Goal: Information Seeking & Learning: Learn about a topic

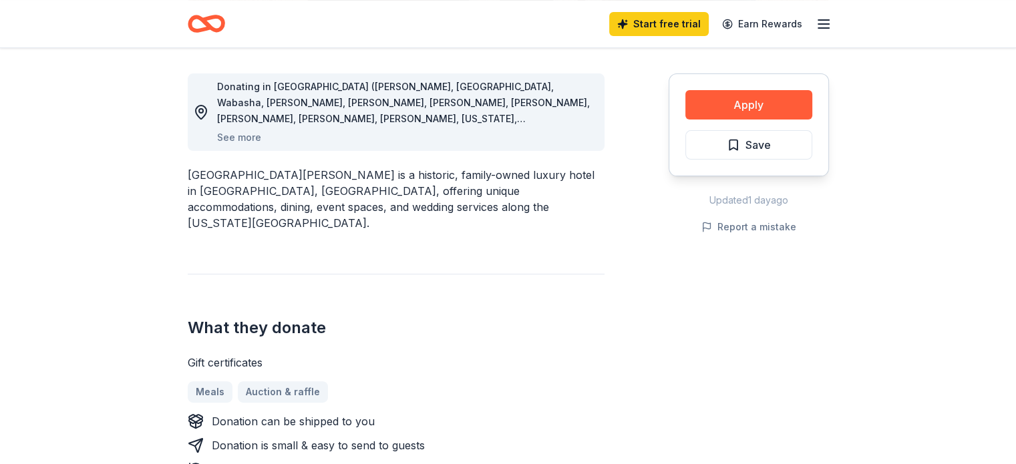
scroll to position [349, 0]
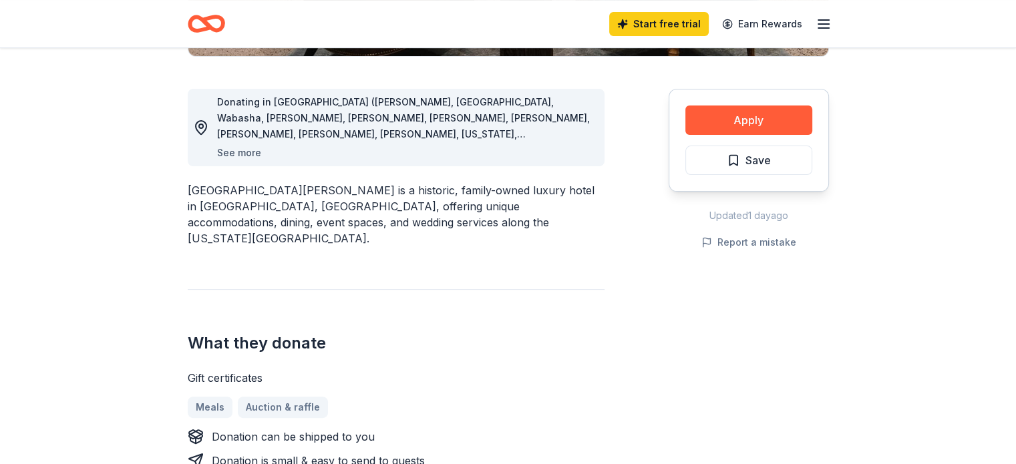
click at [243, 150] on button "See more" at bounding box center [239, 153] width 44 height 16
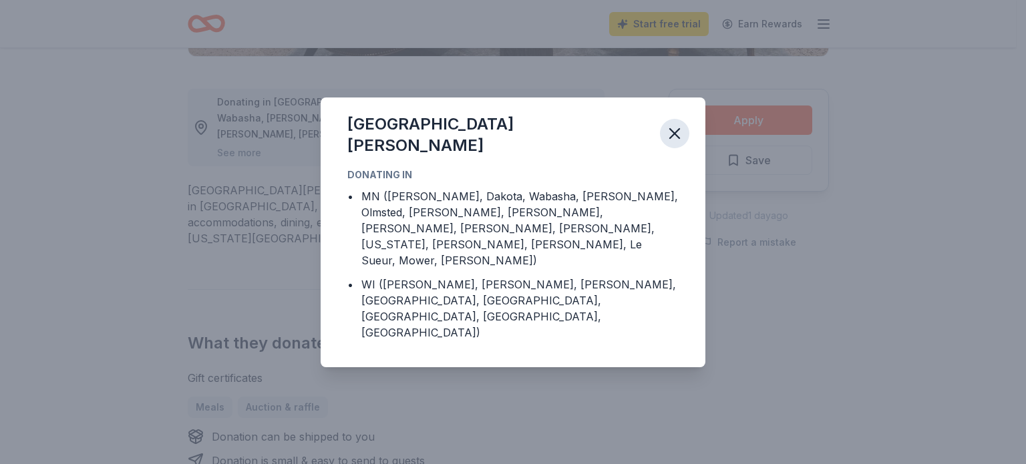
click at [677, 138] on icon "button" at bounding box center [674, 133] width 9 height 9
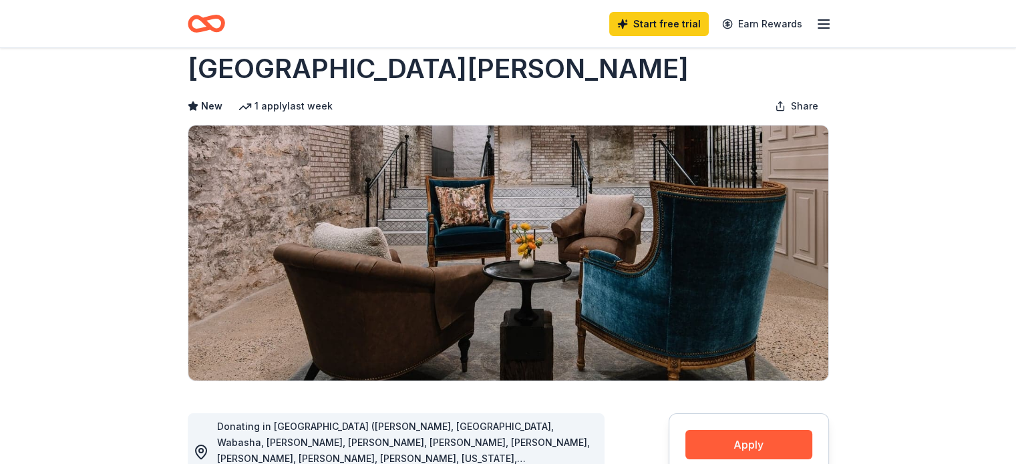
scroll to position [22, 0]
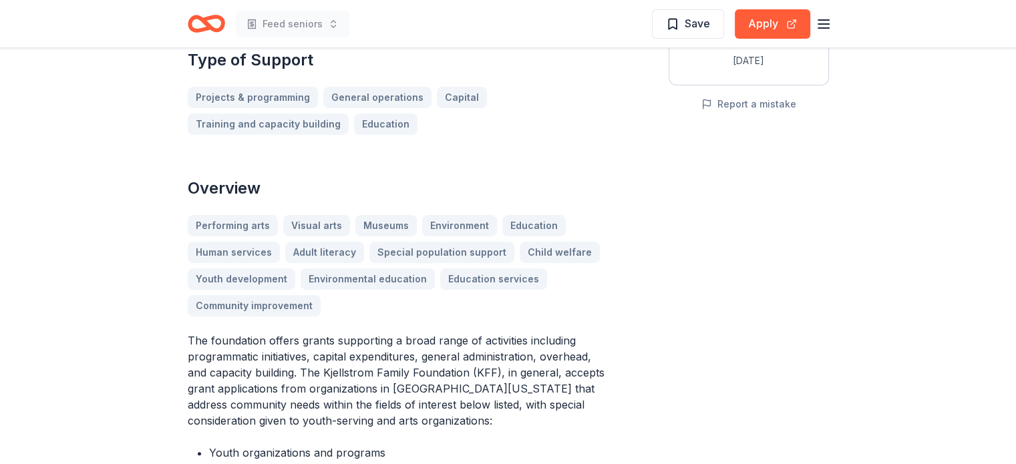
scroll to position [335, 0]
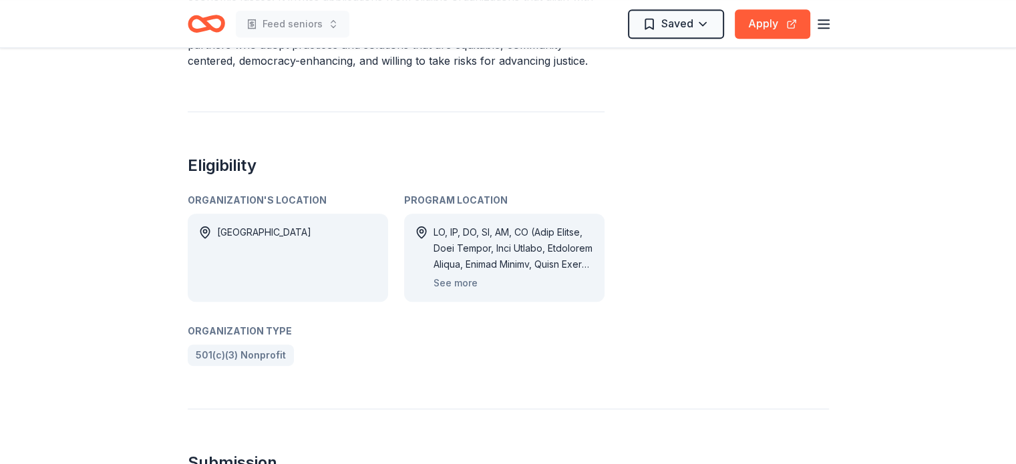
scroll to position [636, 0]
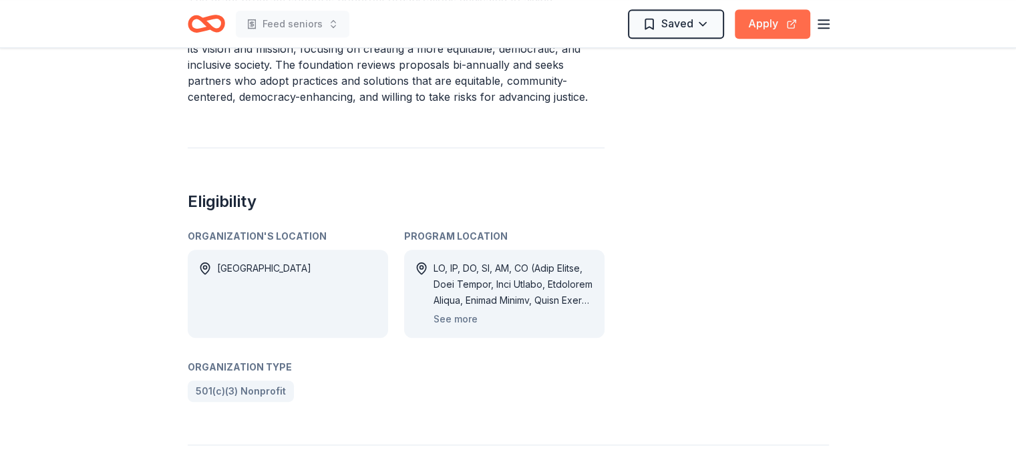
click at [791, 21] on button "Apply" at bounding box center [772, 23] width 75 height 29
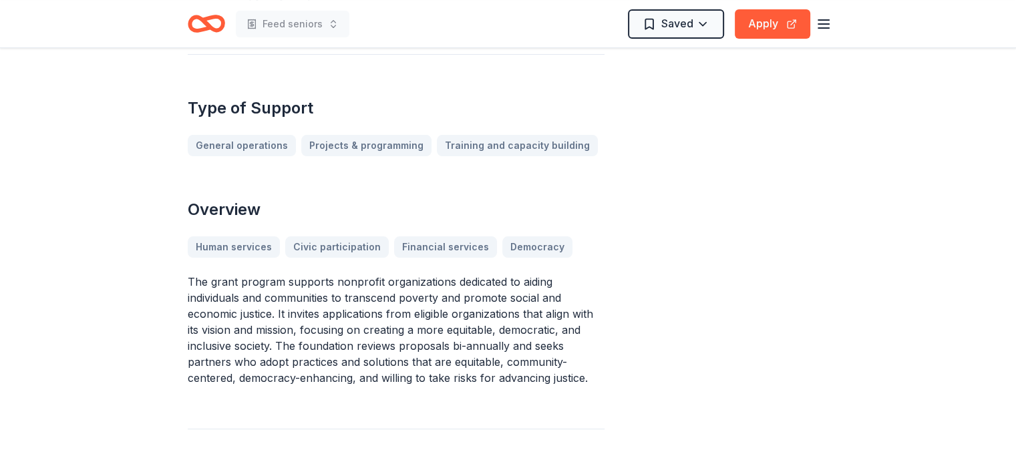
scroll to position [312, 0]
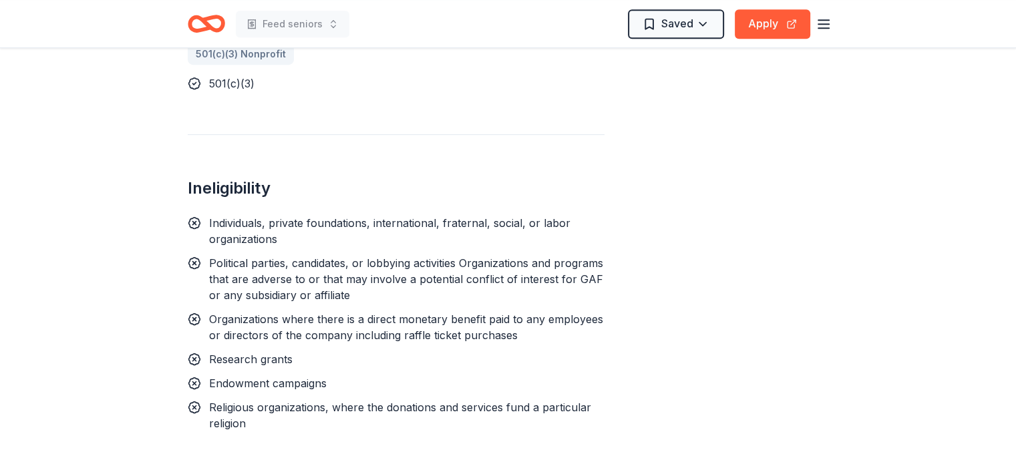
scroll to position [757, 0]
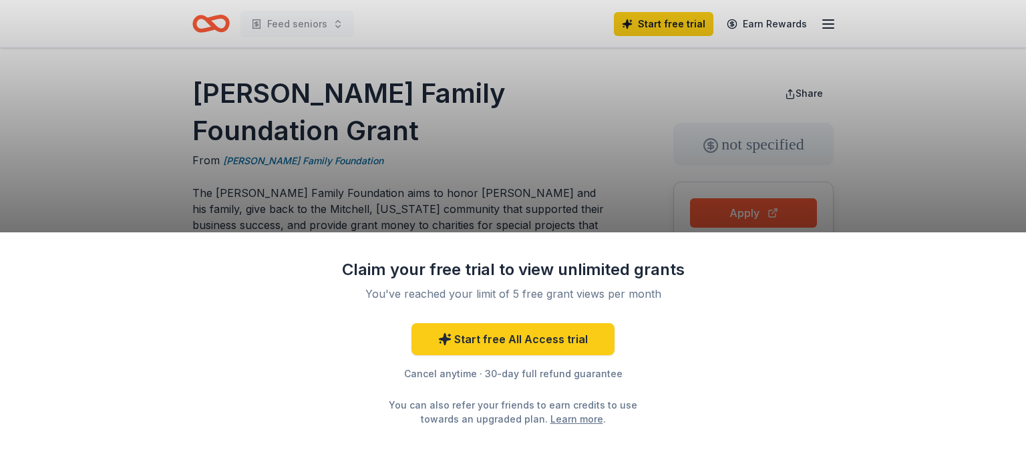
click at [689, 334] on div "Claim your free trial to view unlimited grants You've reached your limit of 5 f…" at bounding box center [513, 348] width 1026 height 232
